Goal: Check status: Check status

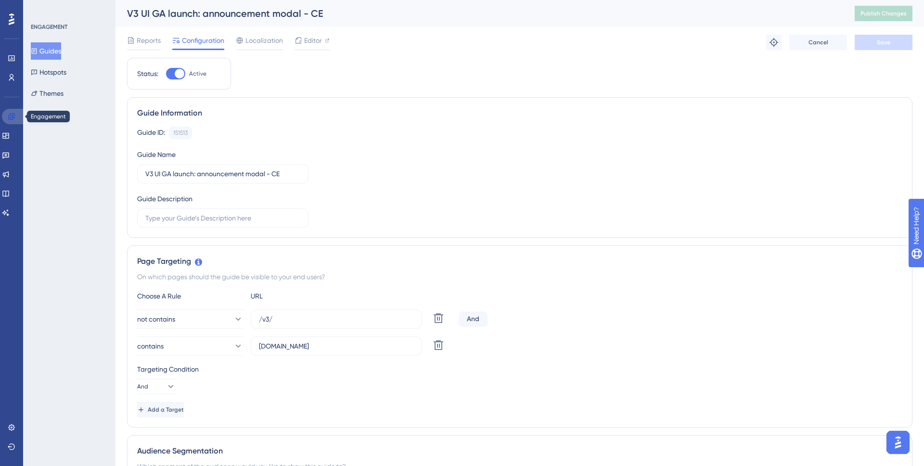
click at [19, 119] on link at bounding box center [13, 116] width 23 height 15
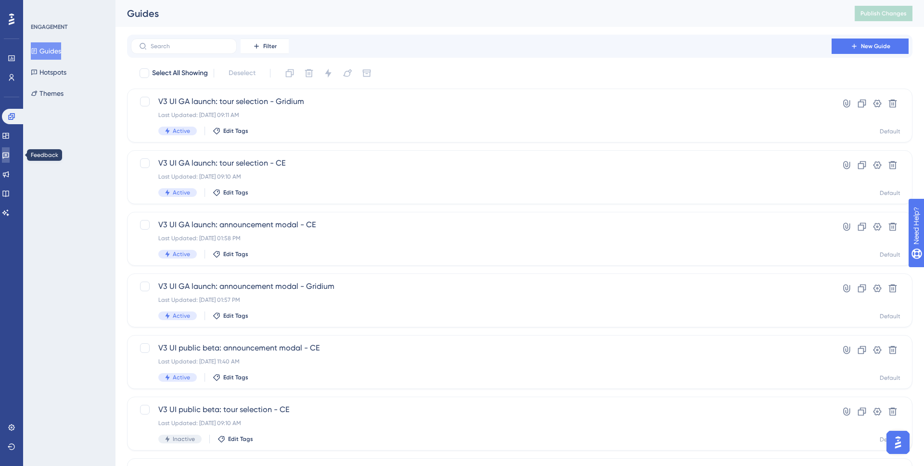
click at [9, 153] on icon at bounding box center [6, 155] width 8 height 8
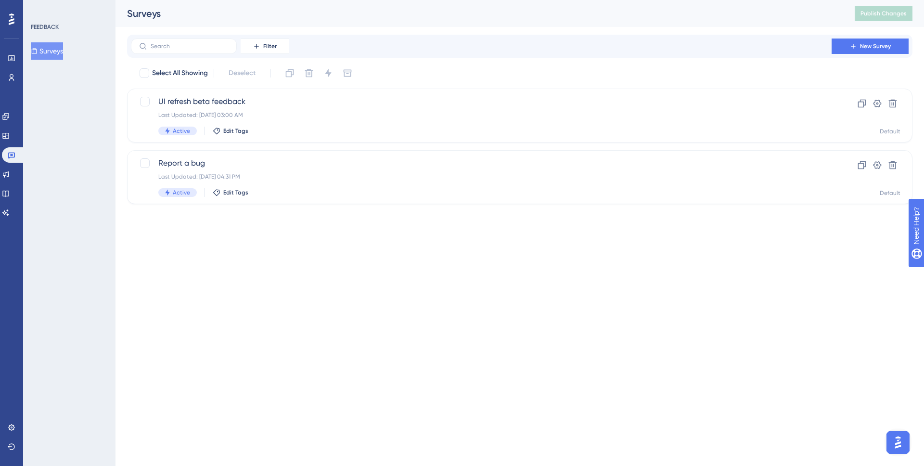
click at [15, 19] on div at bounding box center [11, 19] width 15 height 15
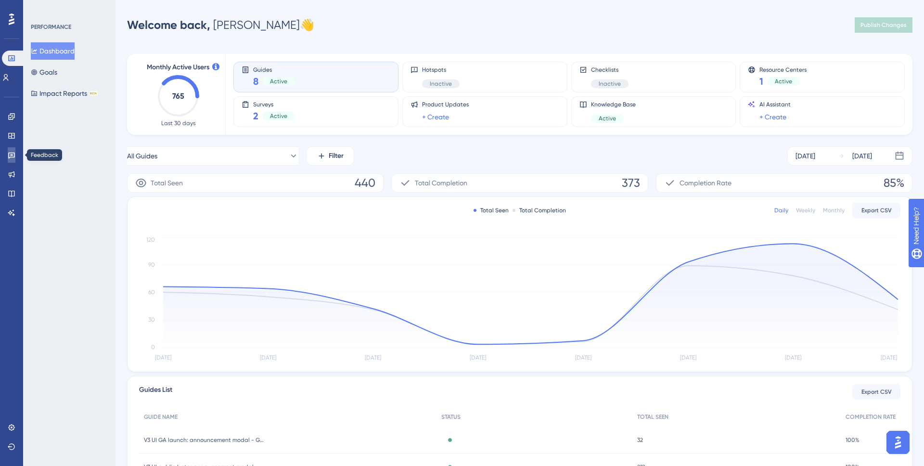
click at [8, 158] on icon at bounding box center [12, 155] width 8 height 8
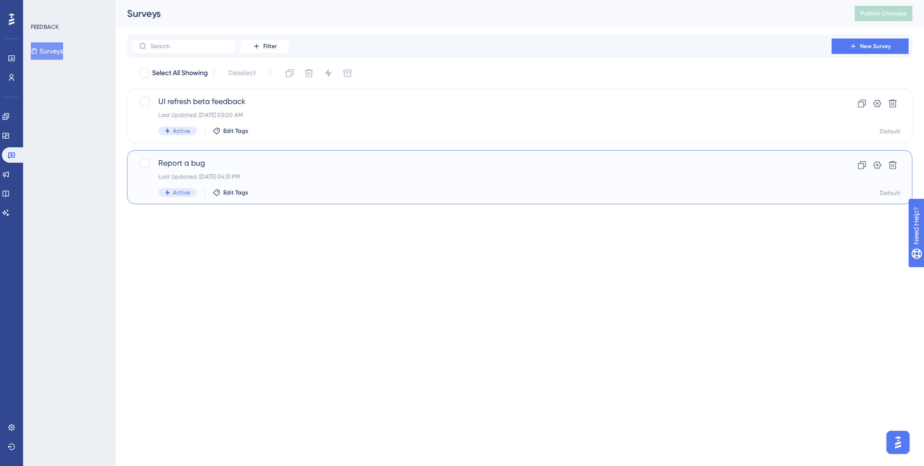
click at [293, 163] on span "Report a bug" at bounding box center [481, 163] width 646 height 12
click at [324, 112] on div "Last Updated: [DATE] 03:00 AM" at bounding box center [481, 115] width 646 height 8
